Goal: Information Seeking & Learning: Check status

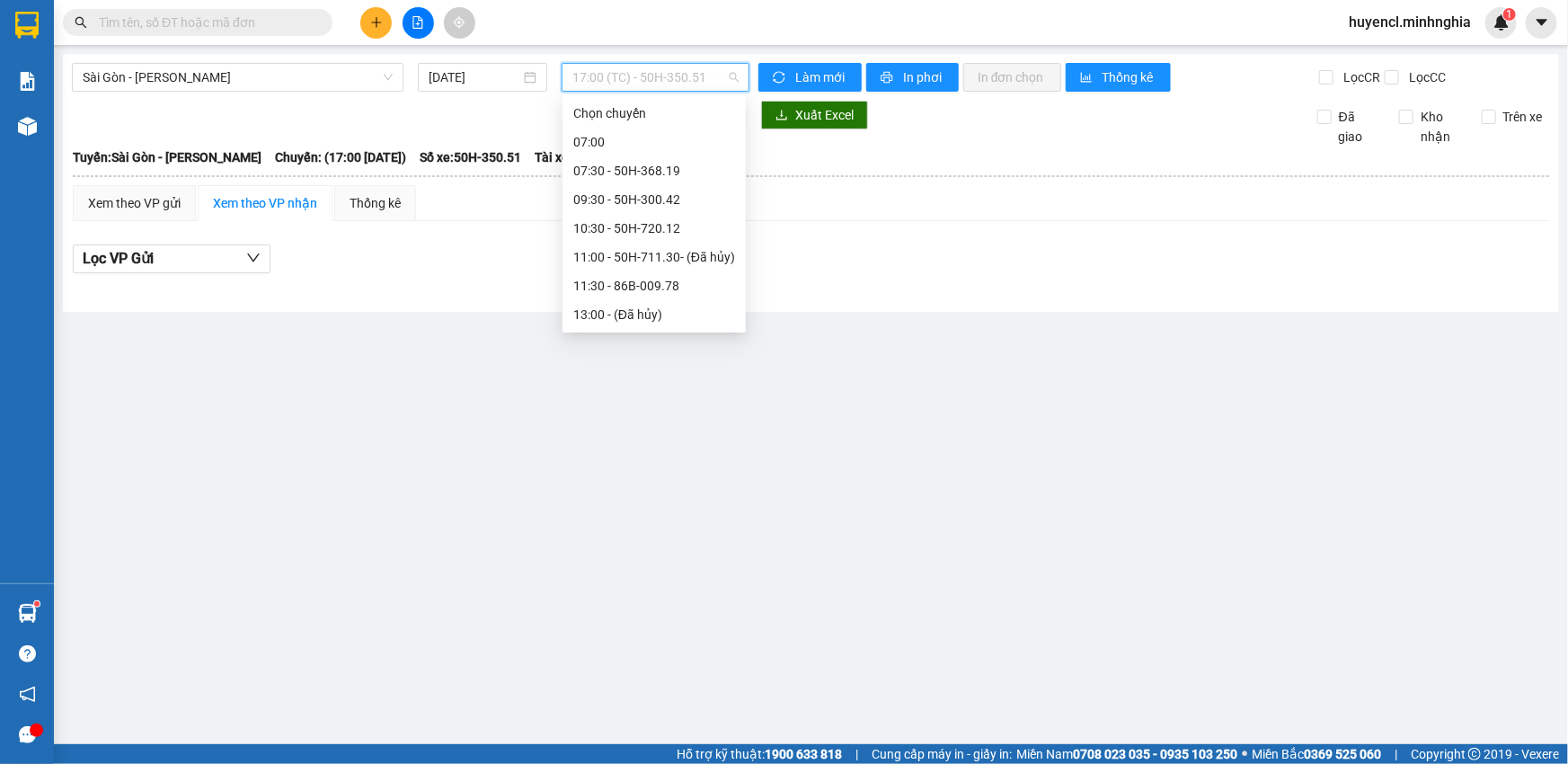
click at [618, 81] on span "17:00 (TC) - 50H-350.51" at bounding box center [656, 77] width 166 height 27
click at [663, 144] on div "10:30 - 50H-720.12" at bounding box center [654, 142] width 162 height 19
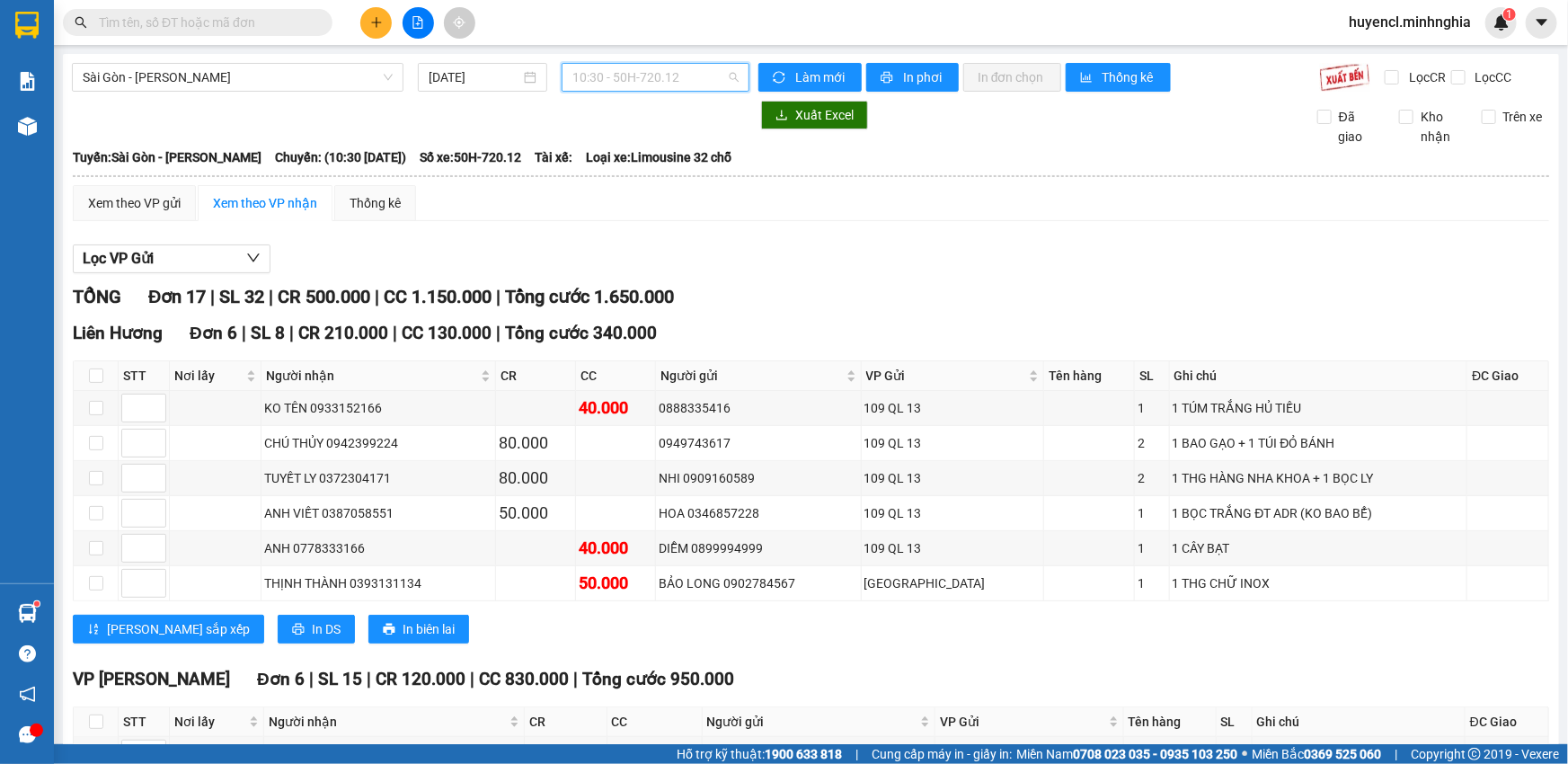
click at [673, 68] on span "10:30 - 50H-720.12" at bounding box center [656, 77] width 166 height 27
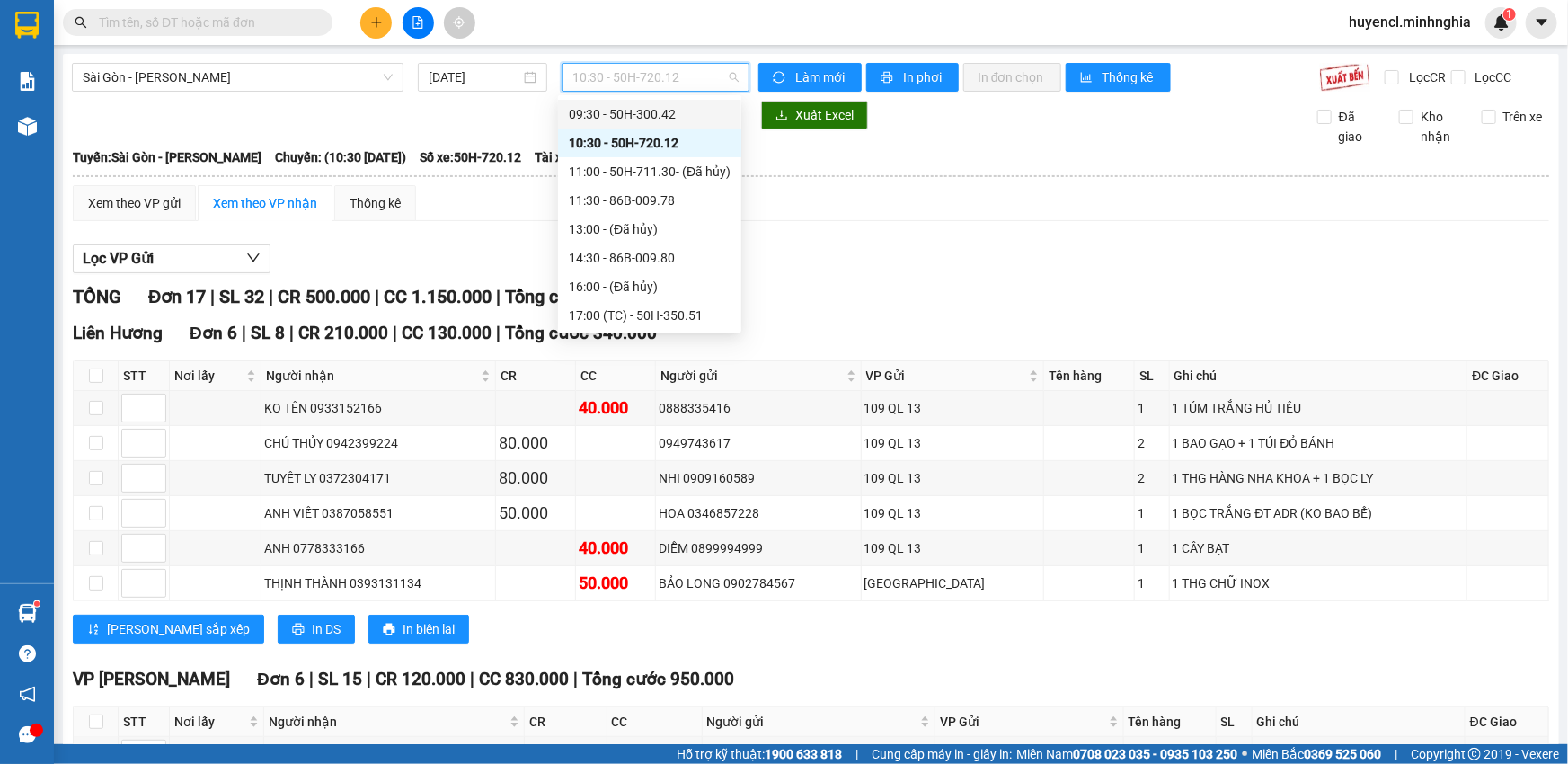
click at [669, 124] on div "09:30 - 50H-300.42" at bounding box center [649, 114] width 183 height 29
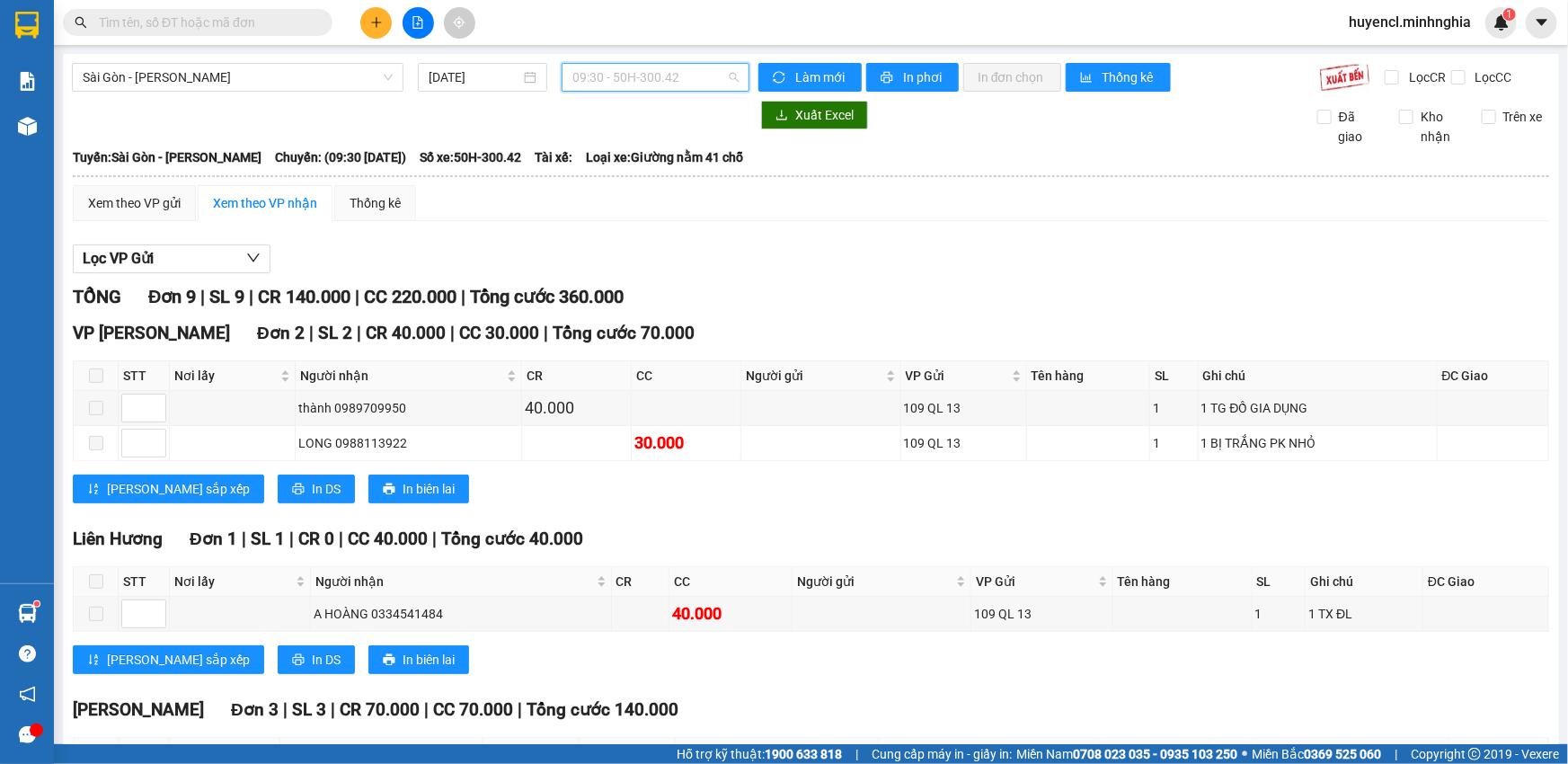
click at [684, 75] on span "09:30 - 50H-300.42" at bounding box center [656, 77] width 166 height 27
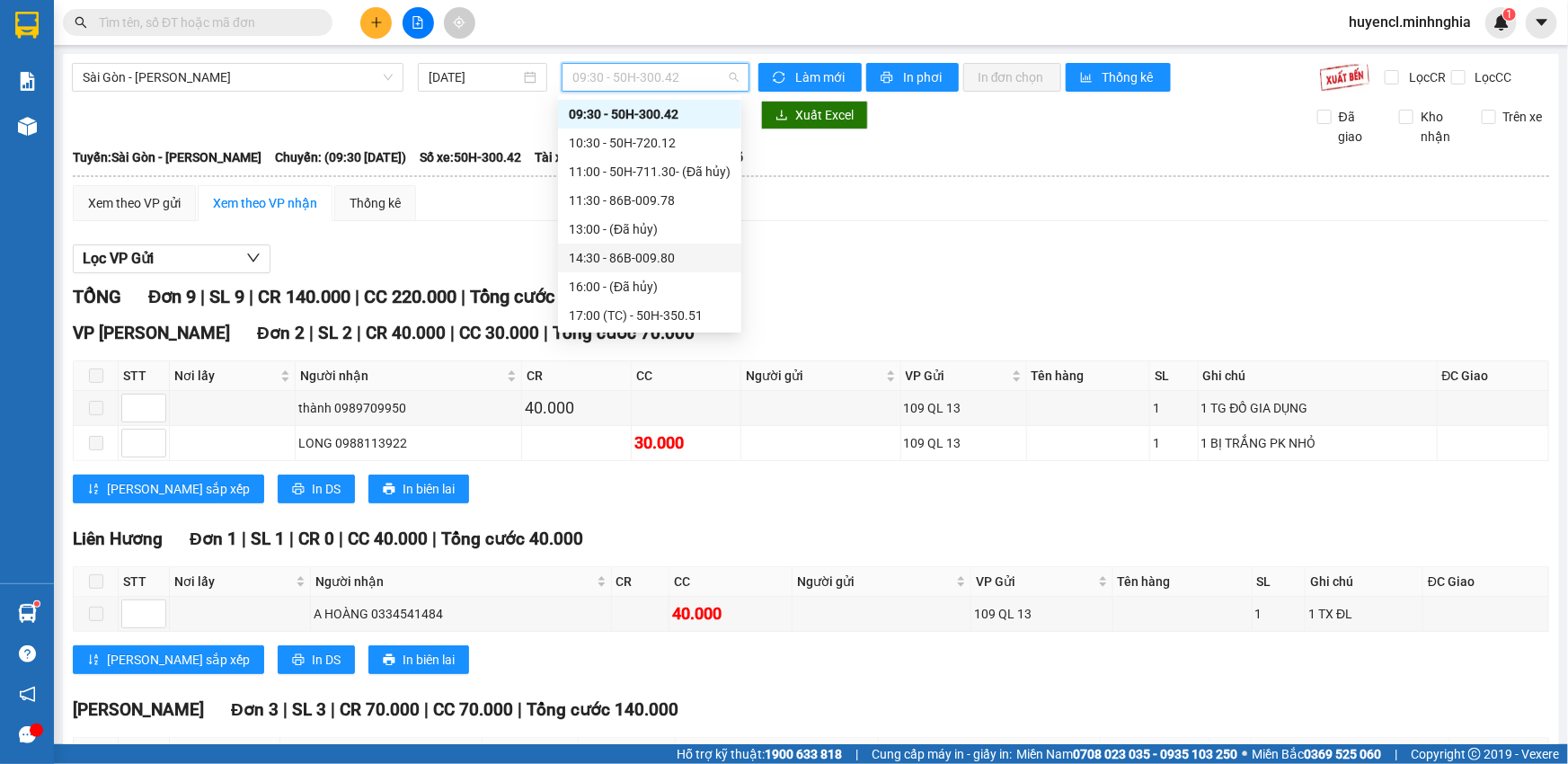
click at [641, 269] on div "14:30 - 86B-009.80" at bounding box center [649, 258] width 183 height 29
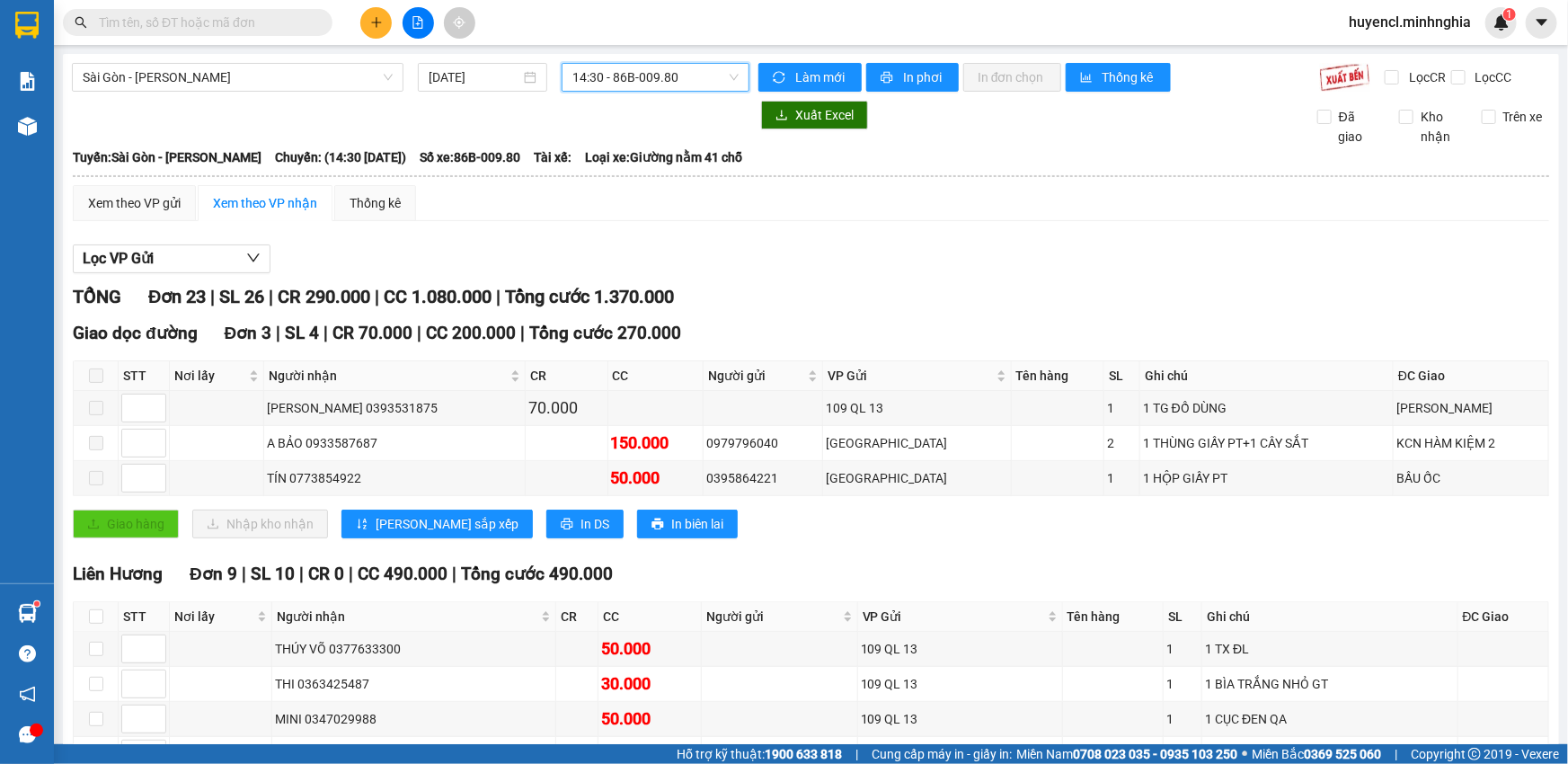
click at [654, 74] on span "14:30 - 86B-009.80" at bounding box center [656, 77] width 166 height 27
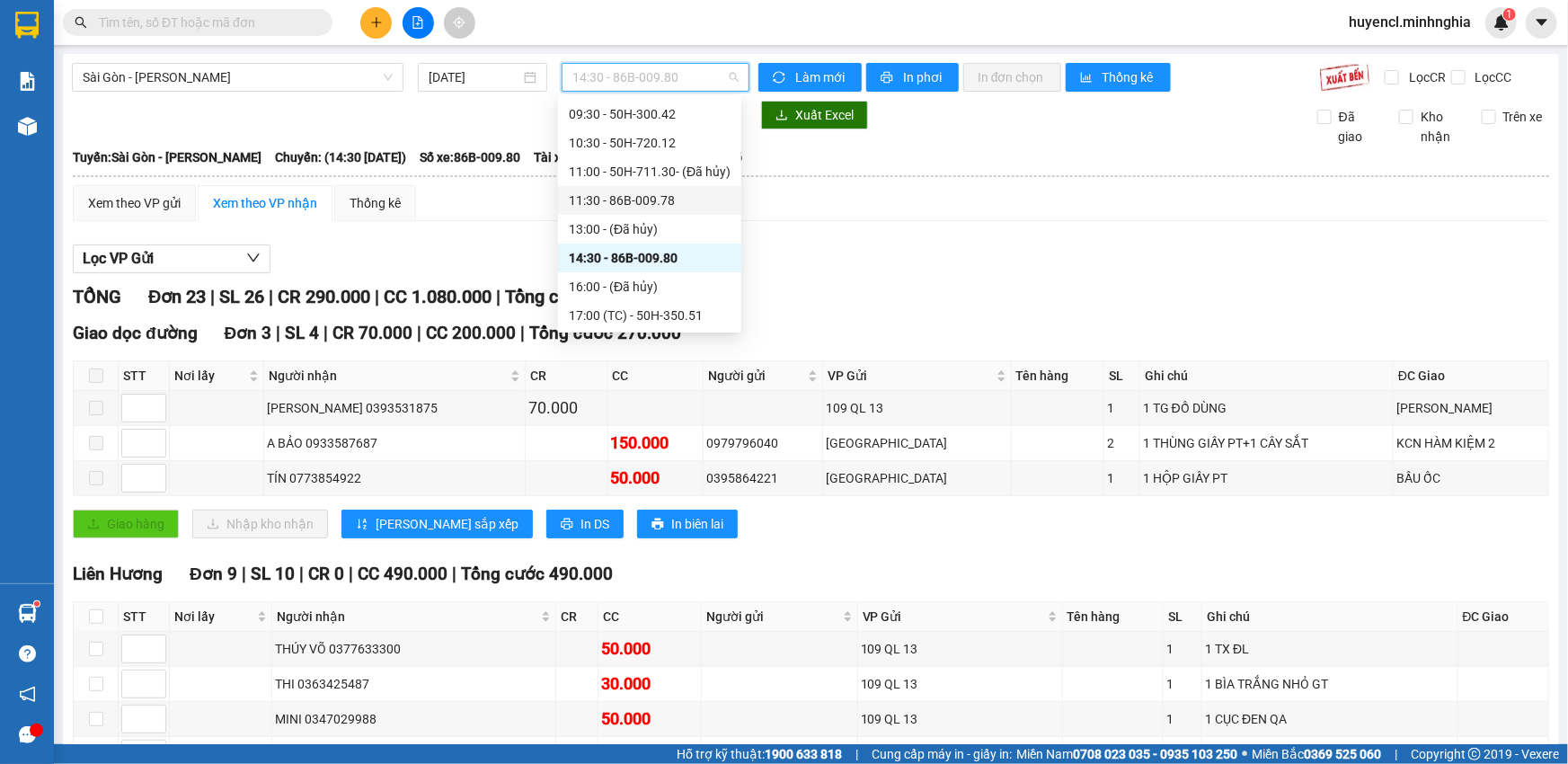
click at [669, 206] on div "11:30 - 86B-009.78" at bounding box center [649, 200] width 162 height 19
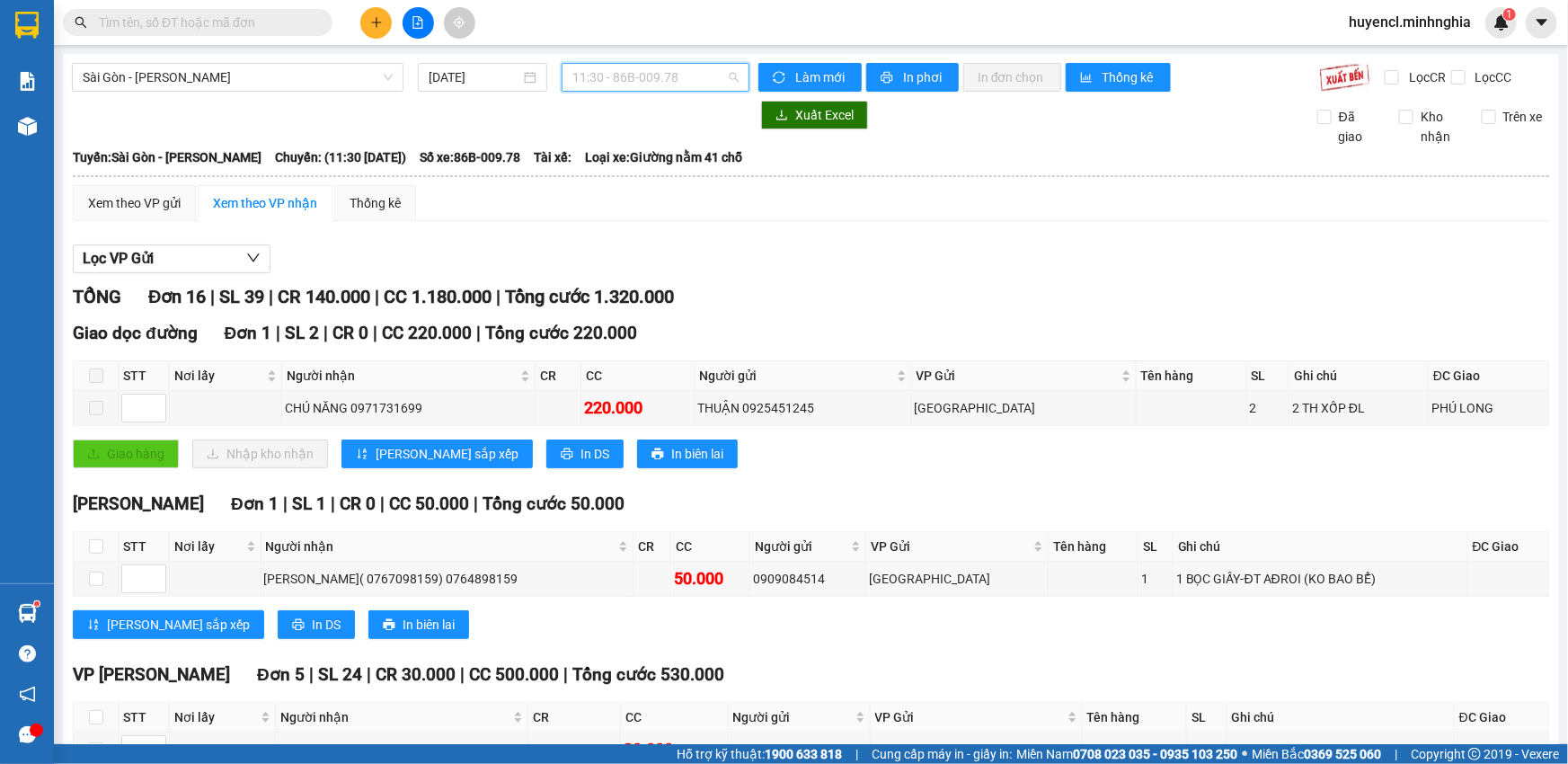
click at [593, 71] on span "11:30 - 86B-009.78" at bounding box center [656, 77] width 166 height 27
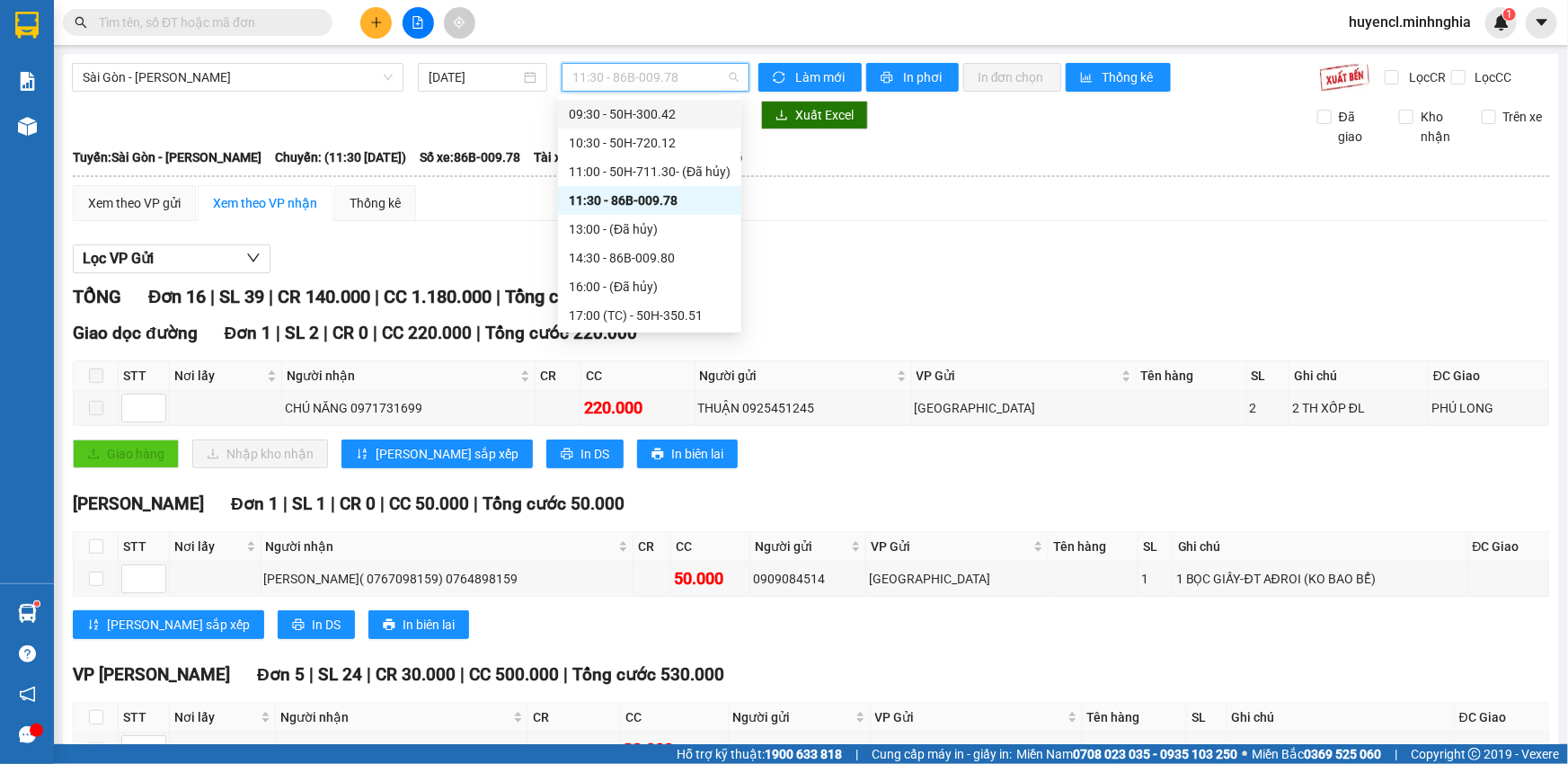
click at [706, 116] on div "09:30 - 50H-300.42" at bounding box center [649, 114] width 162 height 19
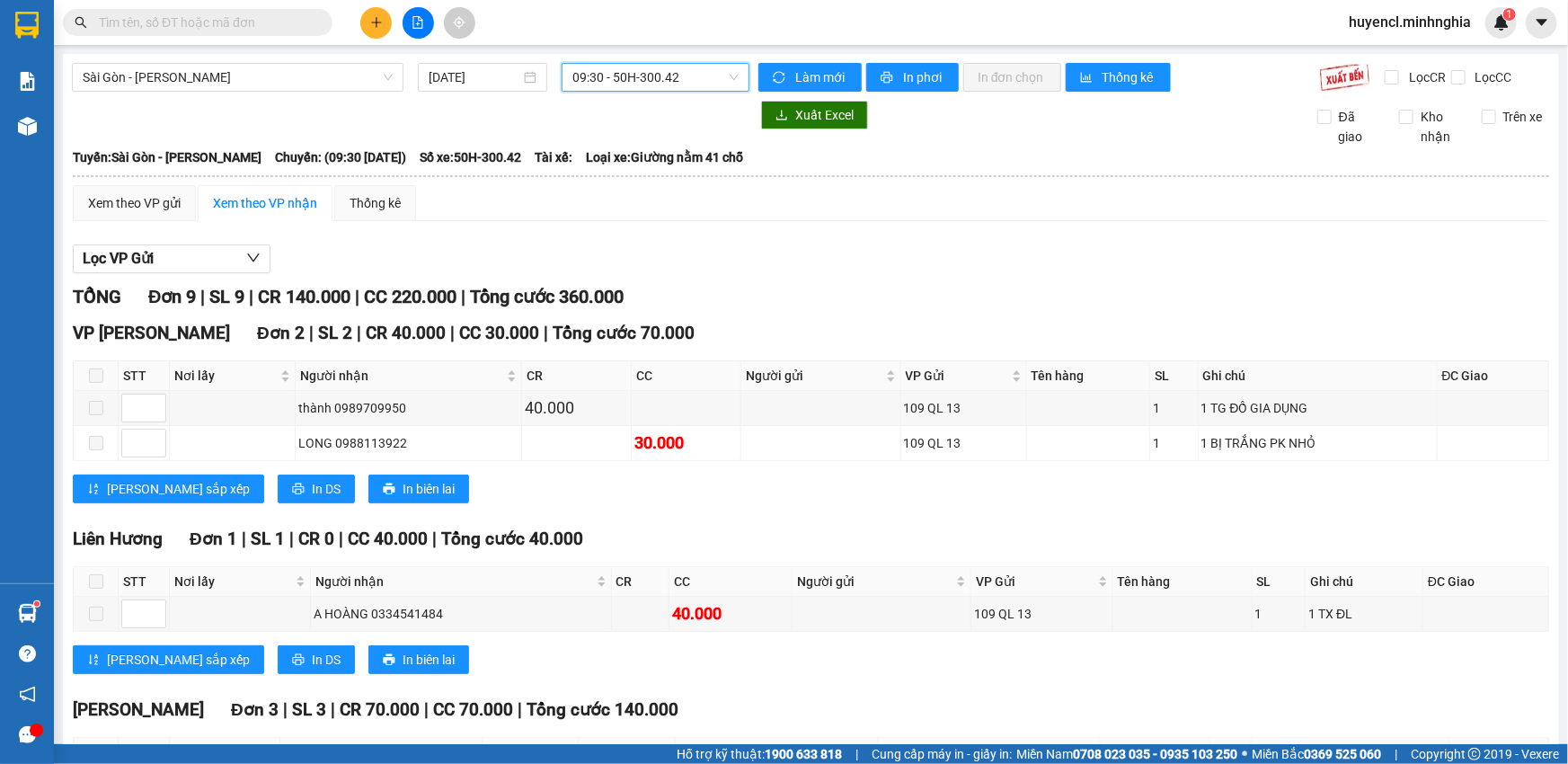
click at [707, 78] on span "09:30 - 50H-300.42" at bounding box center [656, 77] width 166 height 27
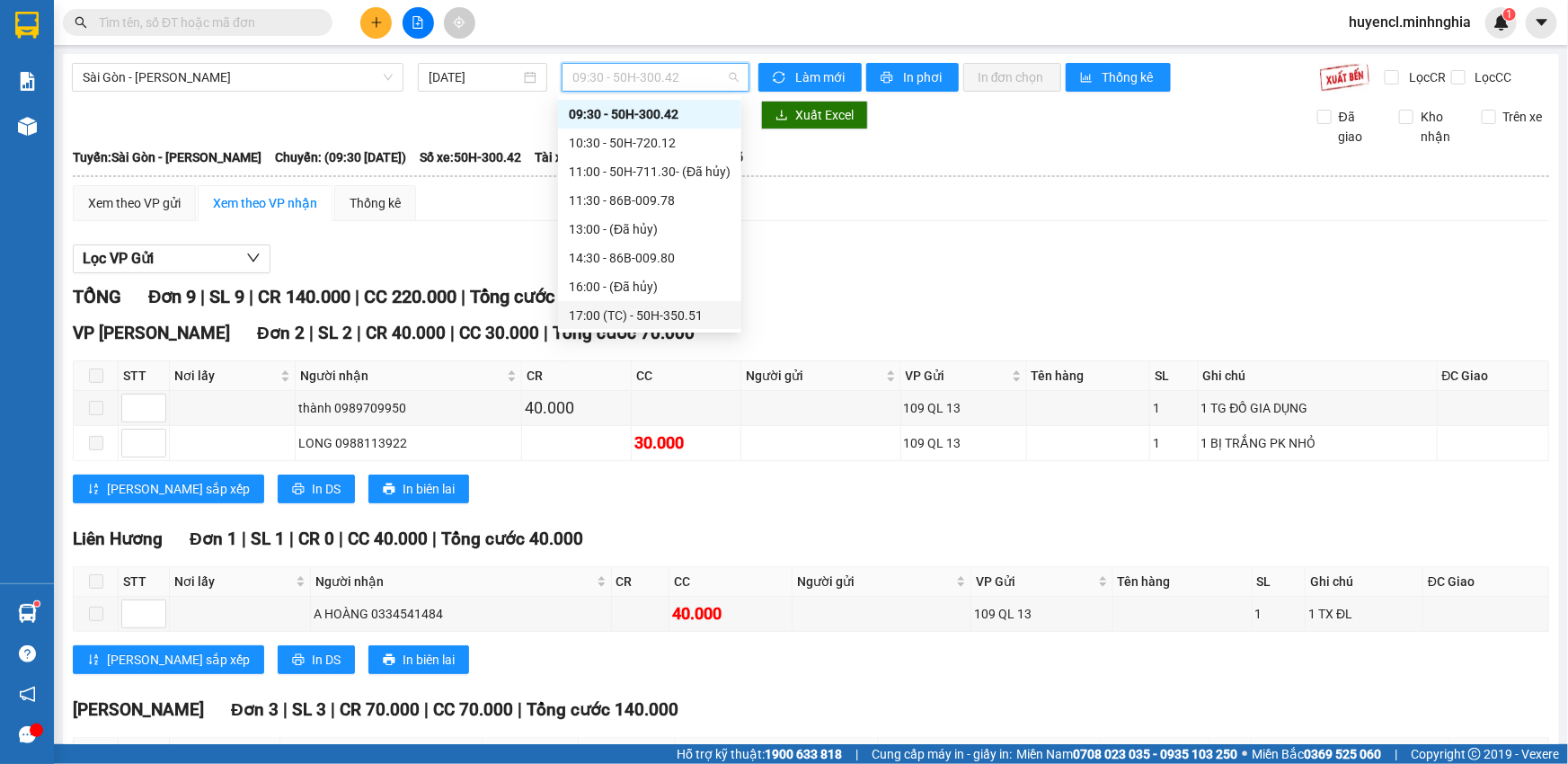
click at [687, 311] on div "17:00 (TC) - 50H-350.51" at bounding box center [649, 315] width 162 height 19
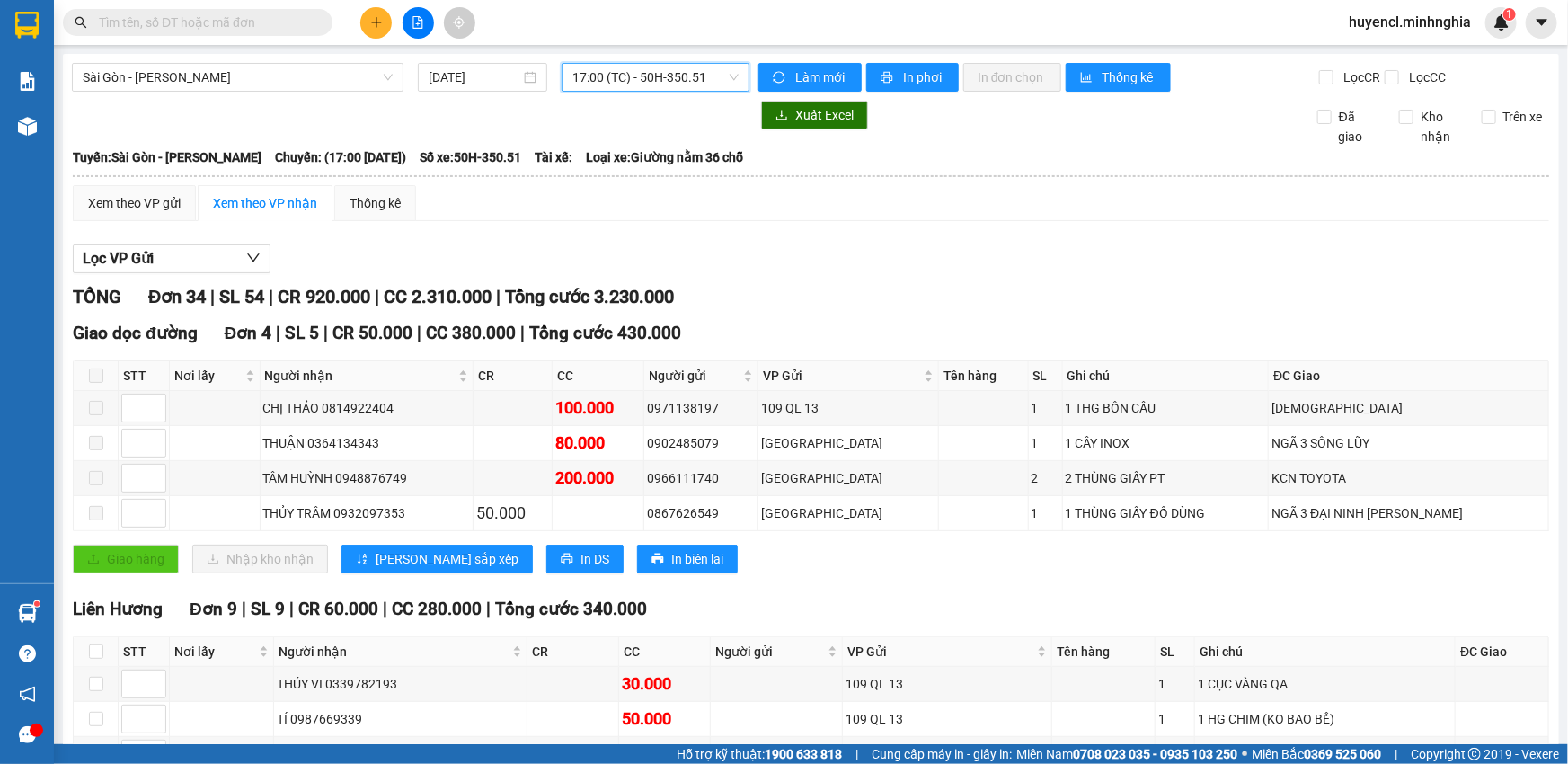
drag, startPoint x: 632, startPoint y: 83, endPoint x: 638, endPoint y: 115, distance: 32.6
click at [638, 105] on body "Kết quả tìm kiếm ( 0 ) Bộ lọc No Data huyencl.minhnghia 1 Báo cáo Báo cáo dòng …" at bounding box center [784, 382] width 1568 height 764
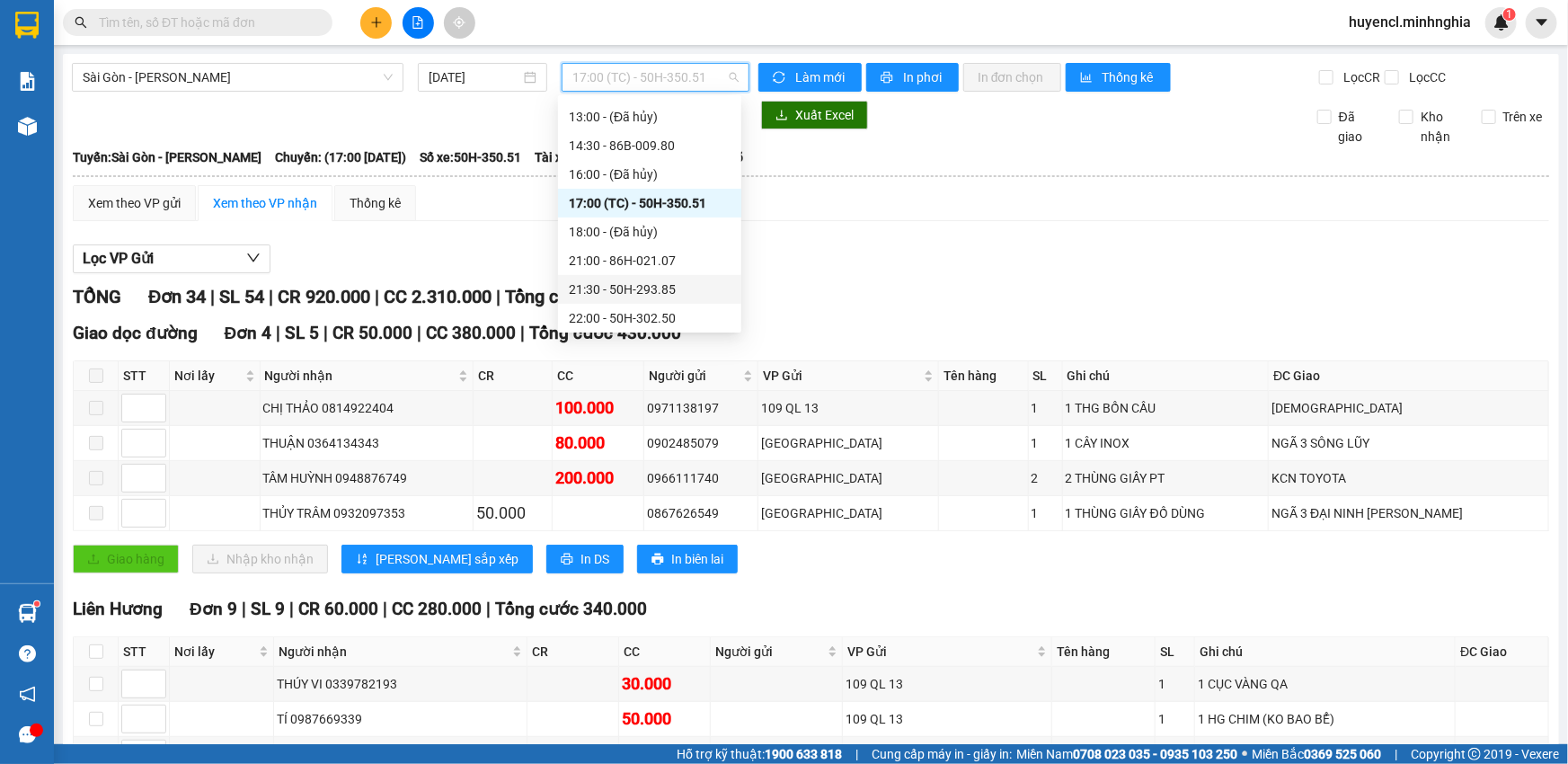
scroll to position [200, 0]
click at [683, 245] on div "21:00 - 86H-021.07" at bounding box center [649, 258] width 183 height 29
